Goal: Information Seeking & Learning: Learn about a topic

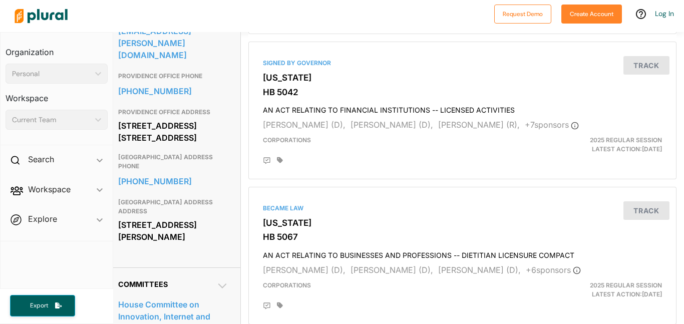
scroll to position [0, 8]
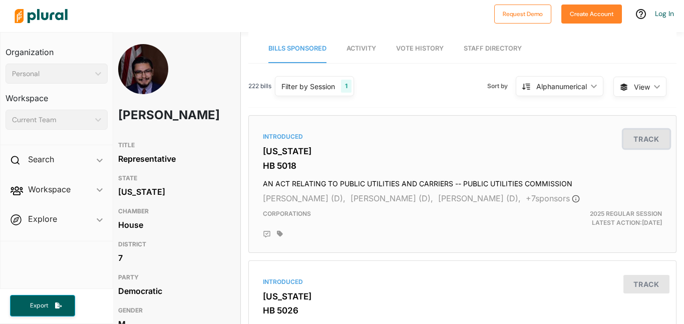
click at [638, 146] on button "Track" at bounding box center [646, 139] width 46 height 19
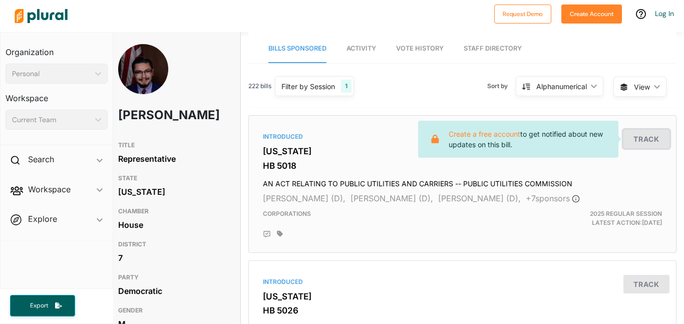
click at [638, 146] on button "Track" at bounding box center [646, 139] width 46 height 19
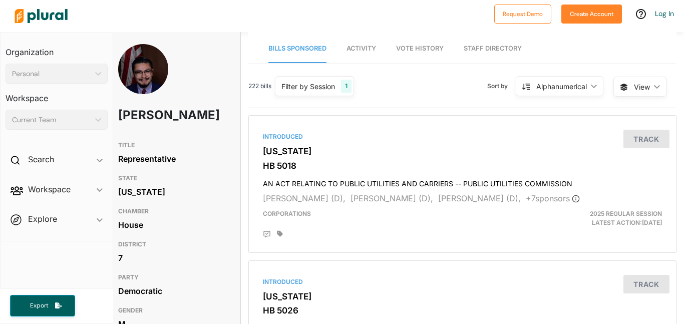
click at [99, 188] on span "Workspace ic_keyboard_arrow_down Members Bills Tags Saved Searches Activity" at bounding box center [57, 191] width 112 height 27
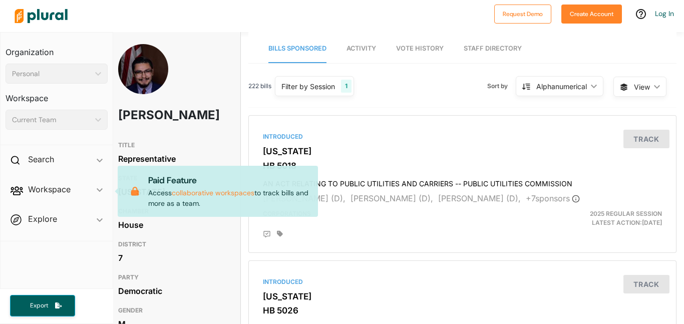
click at [444, 97] on div "222 bills Filter by Session 1 Filter by Session close Current Sessions [US_STAT…" at bounding box center [462, 90] width 428 height 35
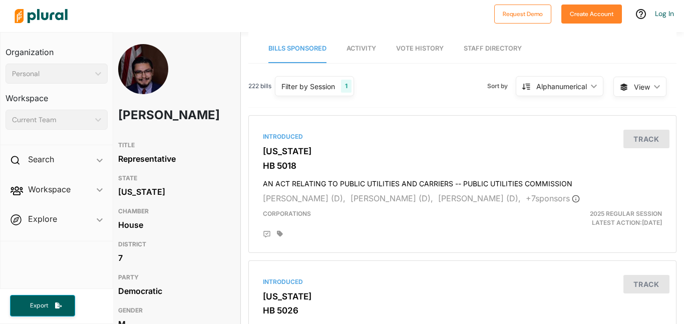
click at [359, 50] on span "Activity" at bounding box center [361, 49] width 30 height 8
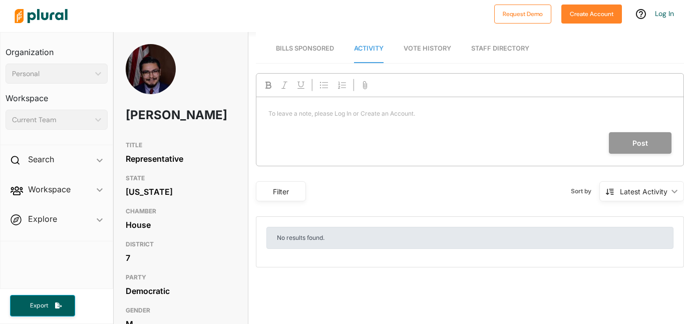
click at [427, 45] on span "Vote History" at bounding box center [427, 49] width 48 height 8
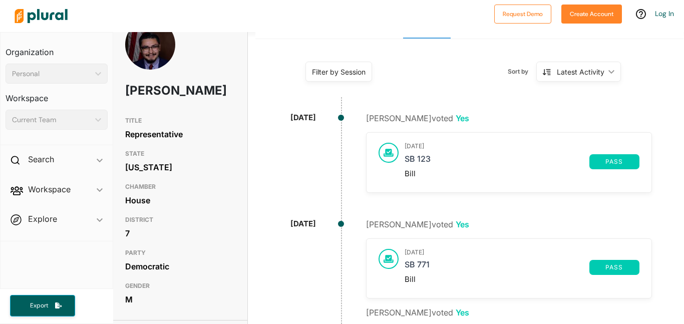
scroll to position [27, 2]
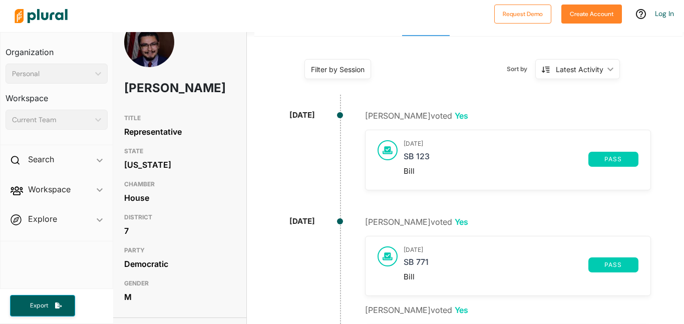
click at [615, 157] on span "pass" at bounding box center [613, 159] width 38 height 6
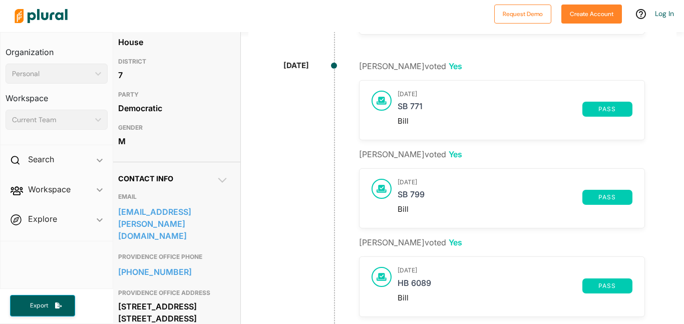
scroll to position [0, 8]
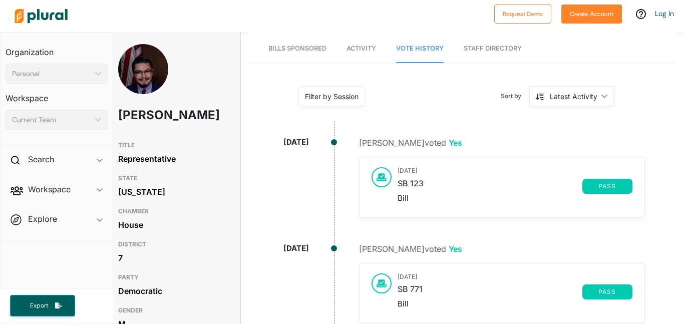
click at [502, 45] on link "Staff Directory" at bounding box center [492, 49] width 58 height 29
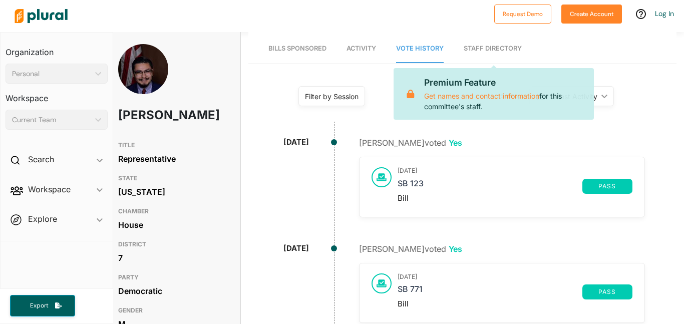
click at [280, 103] on div "Filter by Session Filter by Session close Current Sessions [US_STATE] 2025 Regu…" at bounding box center [462, 100] width 428 height 54
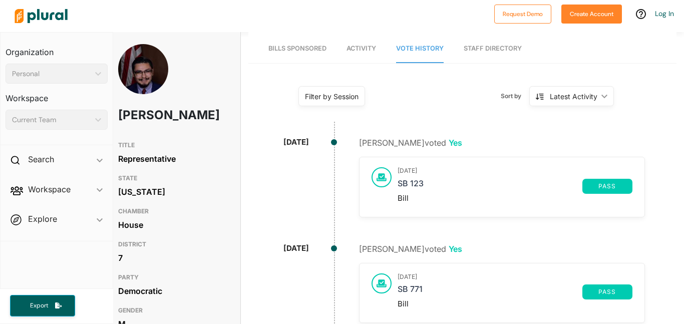
click at [288, 54] on link "Bills Sponsored" at bounding box center [297, 49] width 58 height 29
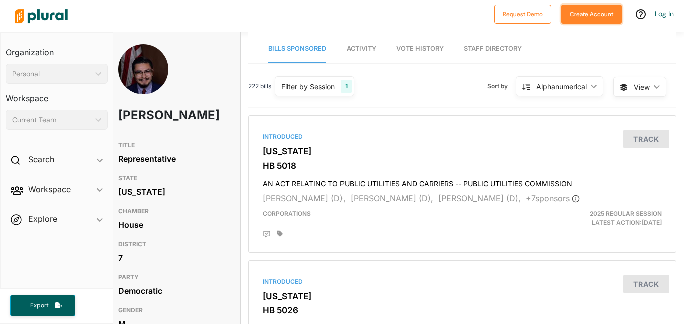
click at [591, 20] on button "Create Account" at bounding box center [591, 14] width 61 height 19
